Goal: Transaction & Acquisition: Purchase product/service

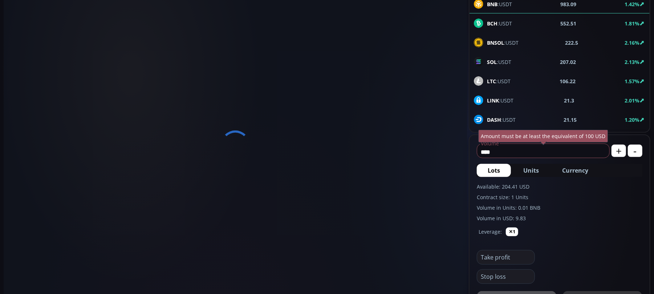
scroll to position [48, 0]
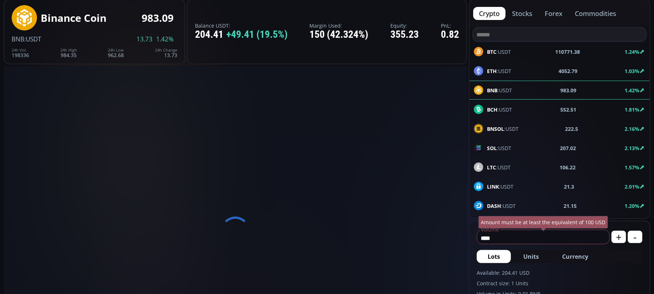
type input "********"
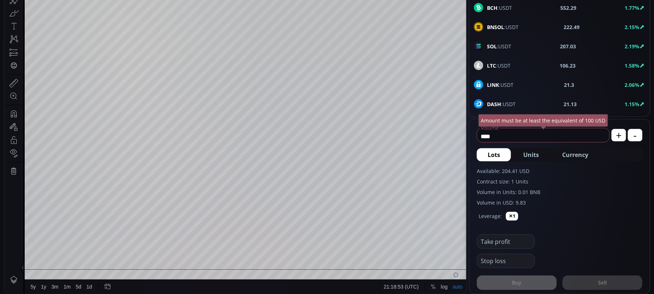
scroll to position [97, 0]
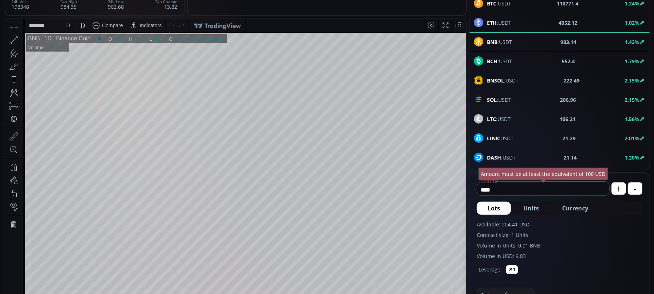
click at [22, 39] on icon at bounding box center [21, 40] width 1 height 3
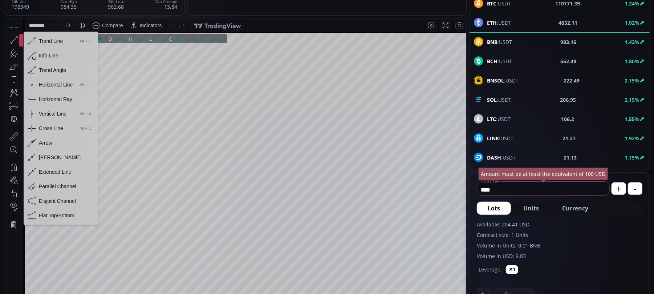
click at [40, 82] on div "Horizontal Line" at bounding box center [56, 84] width 34 height 6
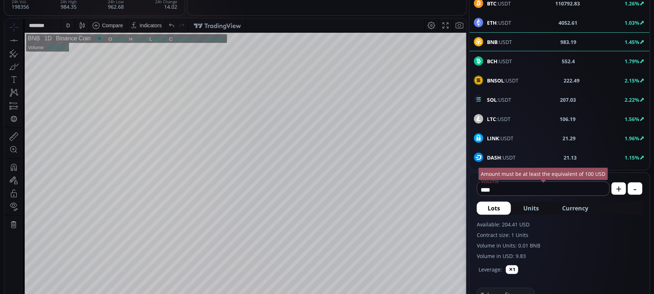
click at [15, 39] on icon at bounding box center [14, 40] width 10 height 10
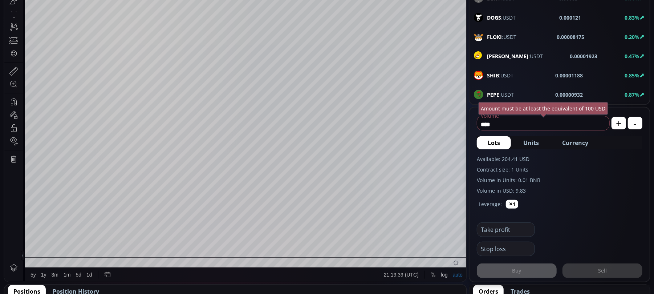
scroll to position [145, 0]
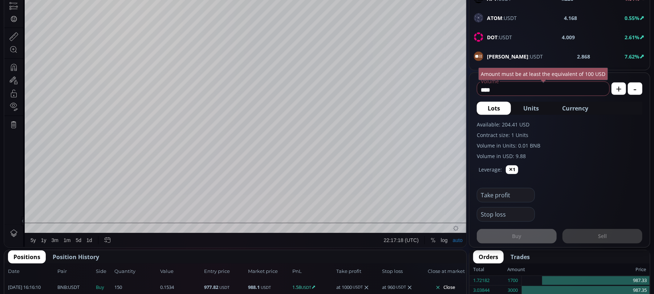
scroll to position [242, 0]
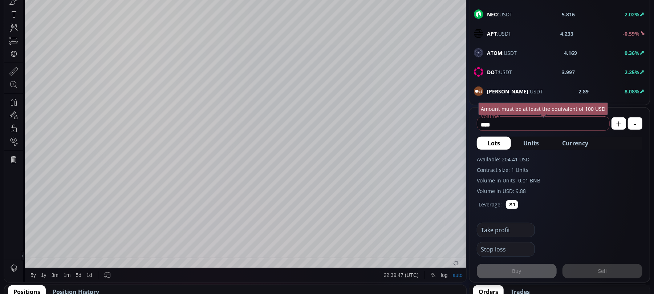
scroll to position [145, 0]
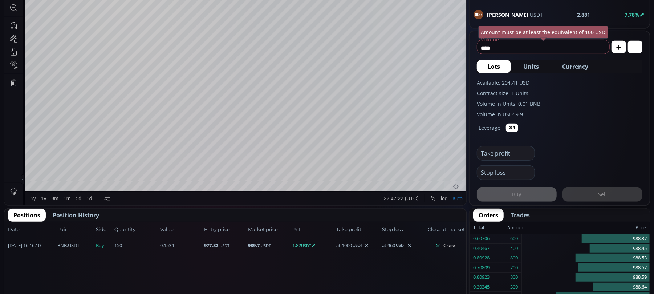
scroll to position [242, 0]
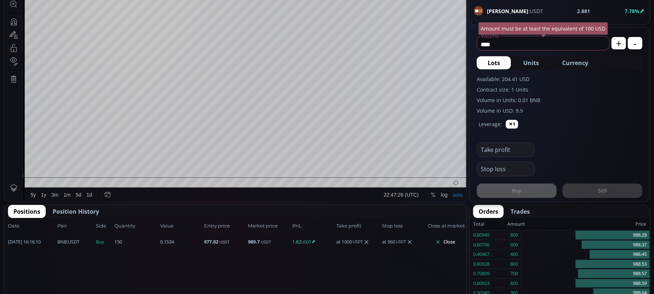
click at [398, 240] on small "USDT" at bounding box center [401, 242] width 10 height 6
click at [400, 242] on small "USDT" at bounding box center [401, 242] width 10 height 6
click at [395, 238] on div "at 960 USDT" at bounding box center [404, 241] width 44 height 7
drag, startPoint x: 395, startPoint y: 238, endPoint x: 388, endPoint y: 240, distance: 7.4
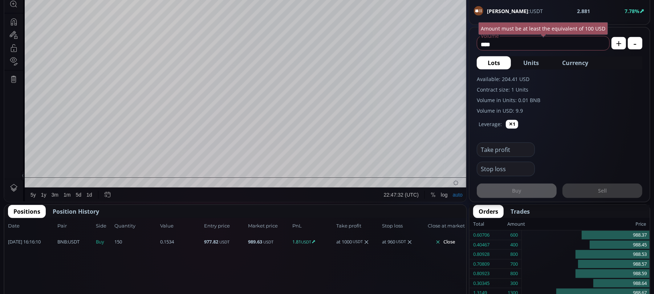
click at [388, 240] on div "at 960 USDT" at bounding box center [404, 241] width 44 height 7
click at [410, 239] on icon at bounding box center [410, 242] width 6 height 6
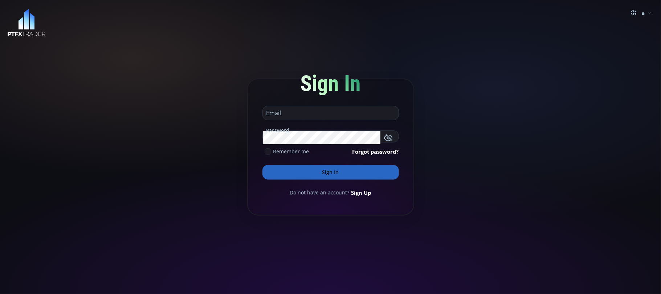
type input "**********"
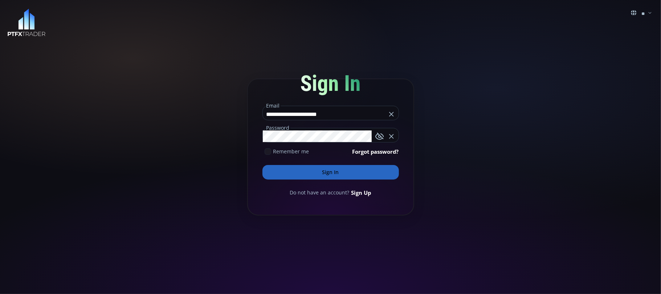
click at [329, 172] on button "Sign In" at bounding box center [331, 172] width 137 height 15
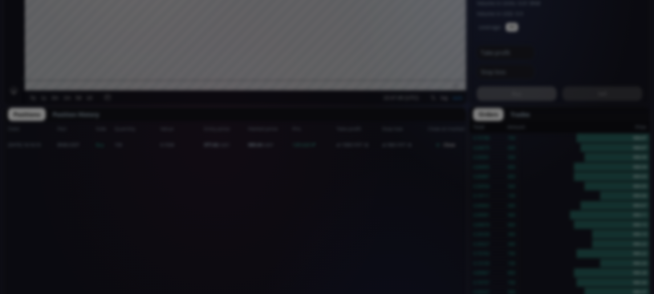
scroll to position [103, 0]
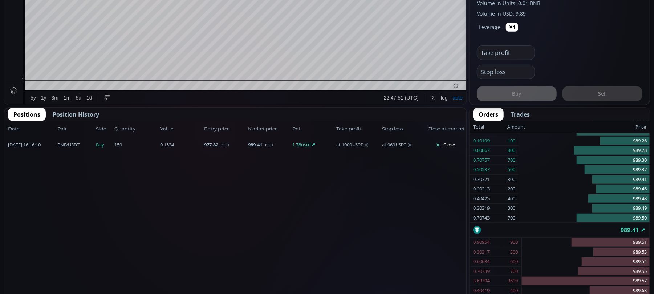
click at [410, 145] on icon at bounding box center [410, 145] width 6 height 6
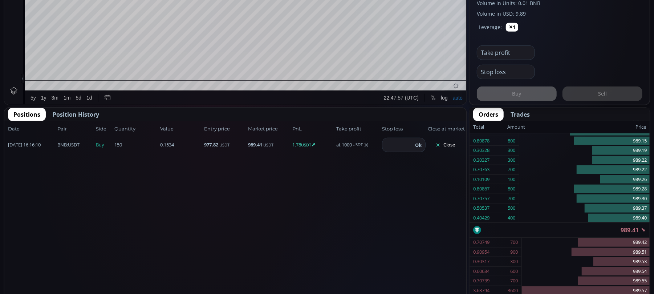
click at [403, 142] on input "number" at bounding box center [397, 145] width 31 height 14
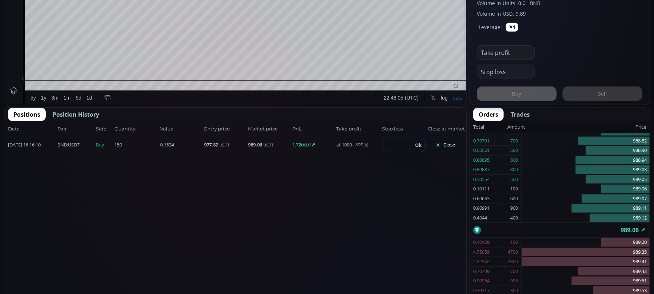
type input "***"
click at [417, 143] on button "Ok" at bounding box center [418, 145] width 11 height 8
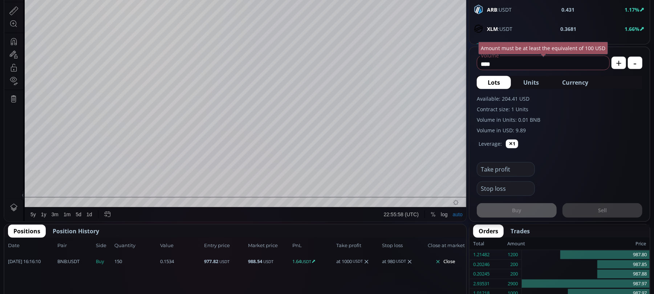
scroll to position [97, 0]
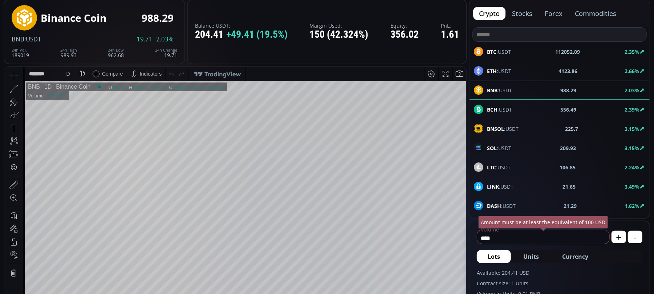
click at [576, 73] on div "ETH :USDT 4123.86 2.66%" at bounding box center [559, 70] width 171 height 9
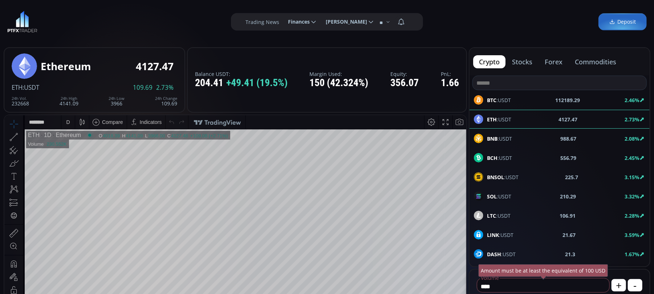
click at [498, 98] on span "BTC :USDT" at bounding box center [499, 100] width 24 height 8
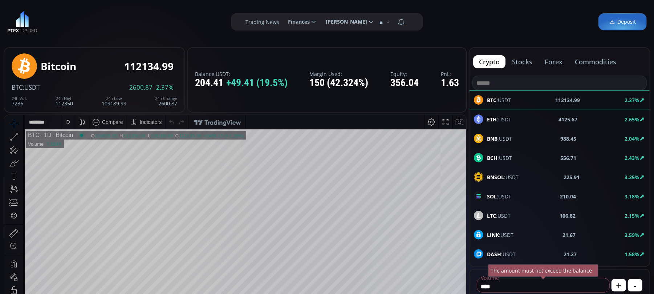
click at [506, 137] on span "BNB :USDT" at bounding box center [499, 139] width 25 height 8
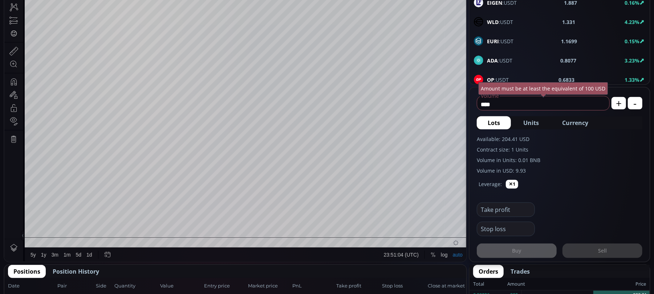
scroll to position [291, 0]
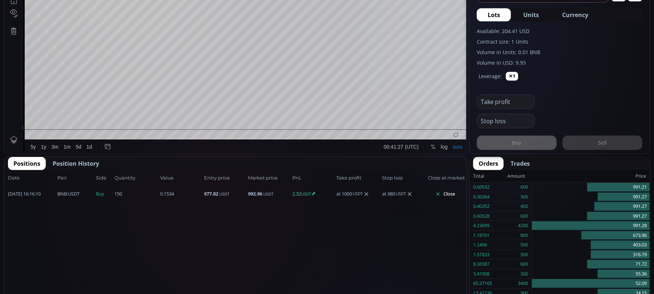
scroll to position [291, 0]
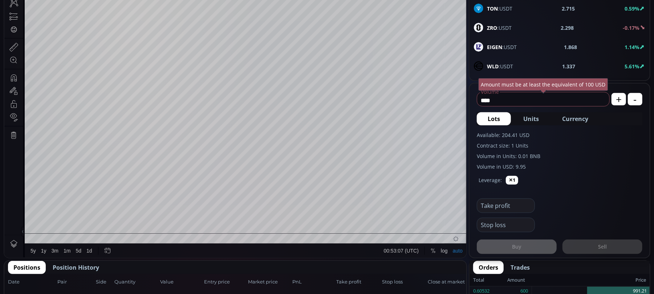
scroll to position [242, 0]
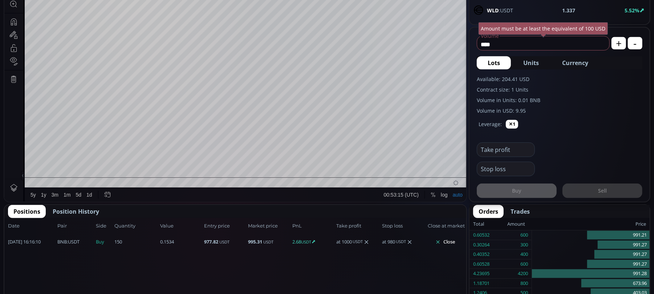
click at [367, 240] on icon at bounding box center [367, 242] width 6 height 6
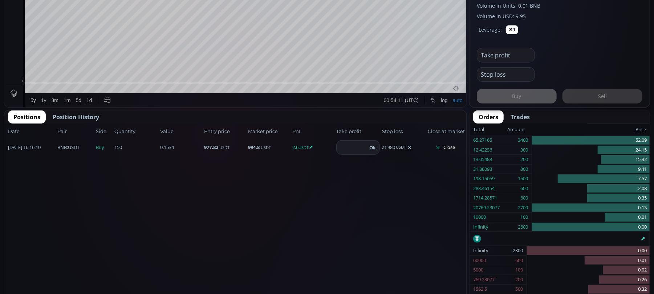
scroll to position [436, 0]
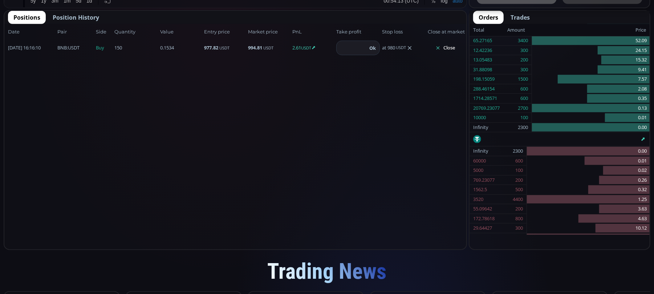
click at [360, 45] on input "number" at bounding box center [352, 48] width 31 height 14
type input "****"
click at [374, 47] on button "Ok" at bounding box center [372, 48] width 11 height 8
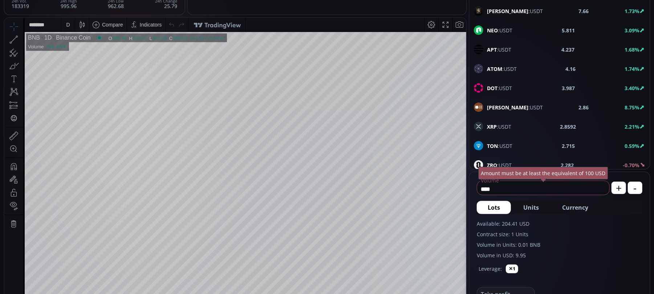
scroll to position [97, 0]
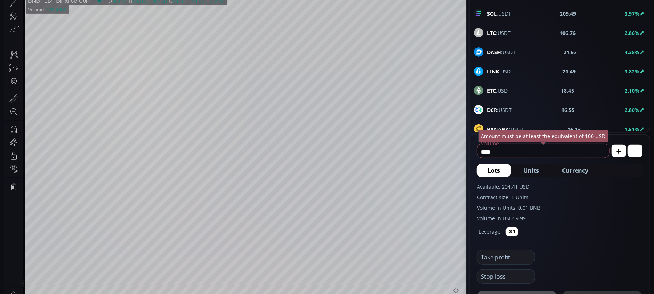
scroll to position [145, 0]
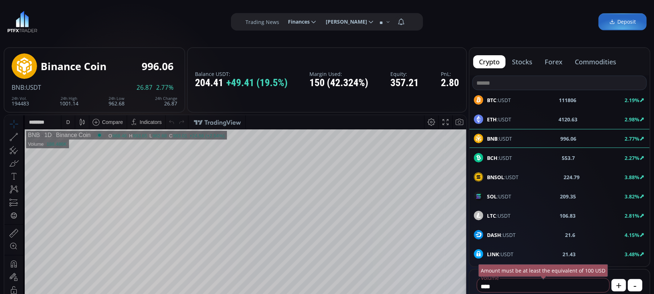
scroll to position [291, 0]
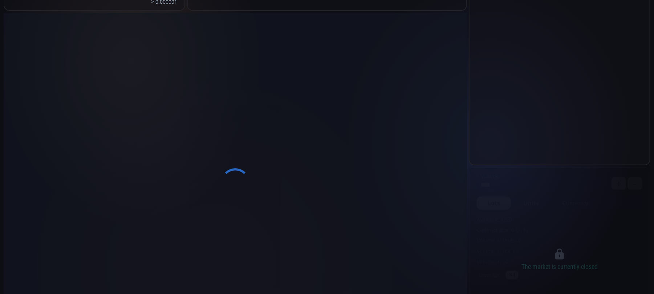
scroll to position [97, 0]
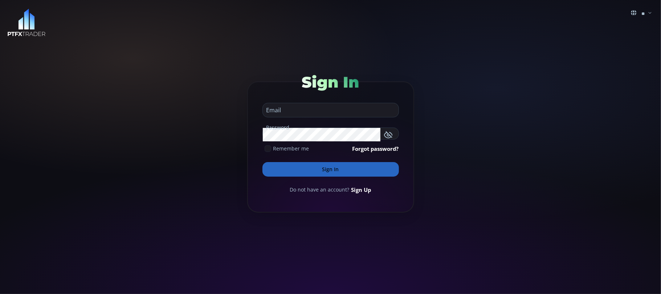
type input "**********"
click at [321, 166] on button "Sign In" at bounding box center [331, 169] width 137 height 15
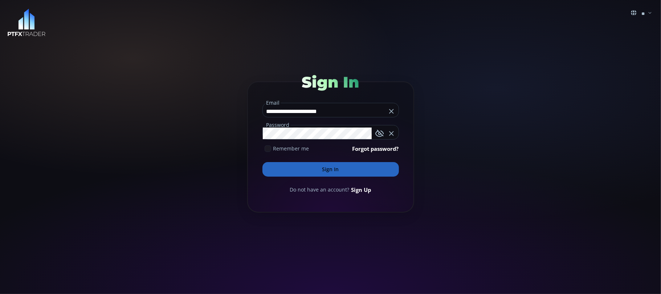
click at [322, 168] on button "Sign In" at bounding box center [331, 169] width 137 height 15
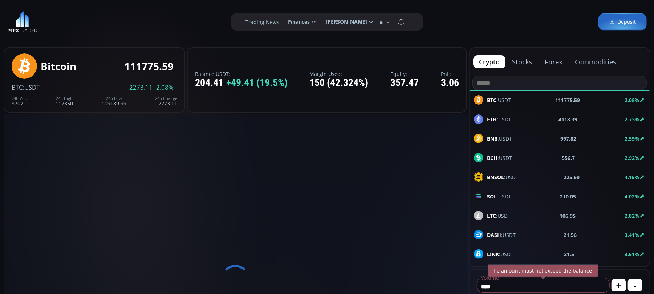
scroll to position [103, 0]
type input "********"
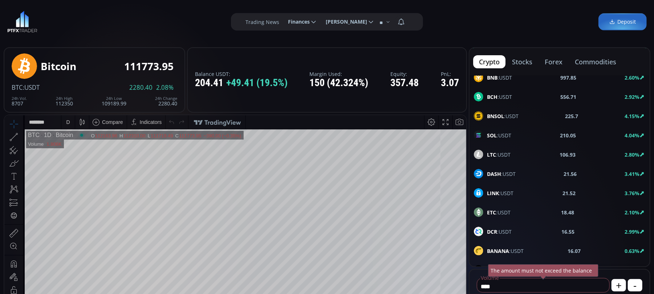
scroll to position [0, 0]
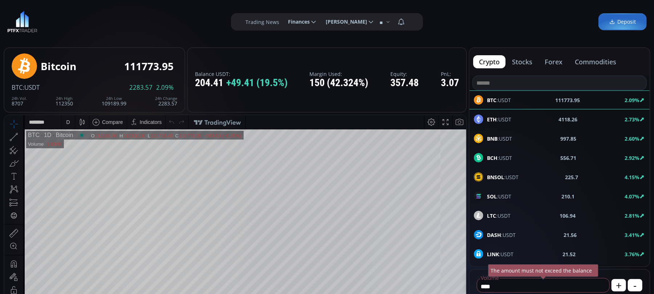
click at [501, 140] on span "BNB :USDT" at bounding box center [499, 139] width 25 height 8
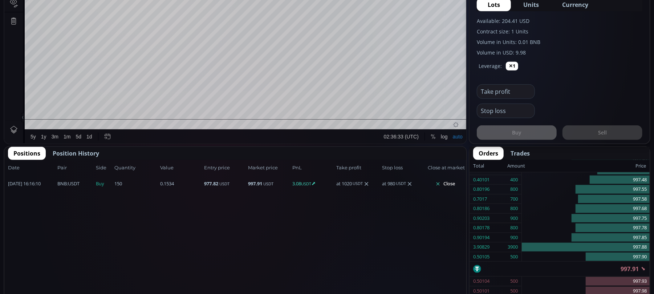
scroll to position [339, 0]
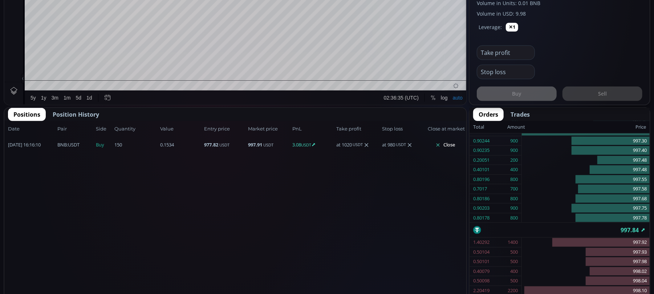
click at [439, 143] on icon at bounding box center [437, 144] width 5 height 5
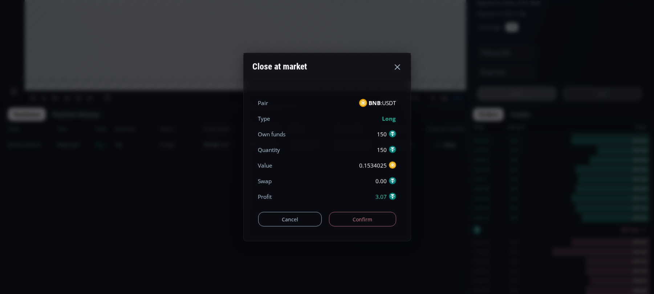
click at [366, 219] on button "Confirm" at bounding box center [362, 219] width 67 height 15
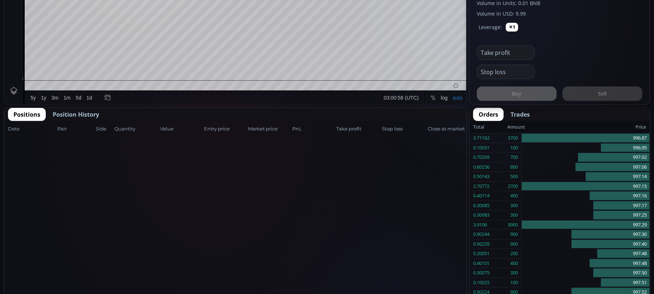
click at [68, 114] on span "Position History" at bounding box center [76, 114] width 46 height 9
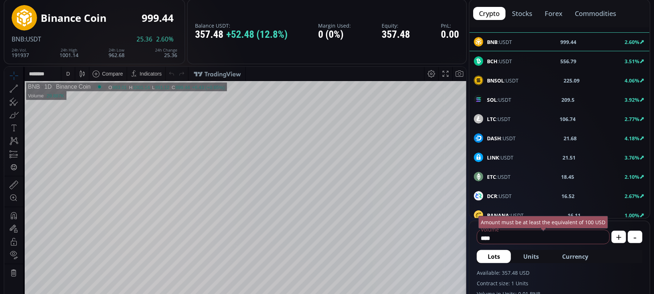
scroll to position [0, 0]
